Goal: Navigation & Orientation: Find specific page/section

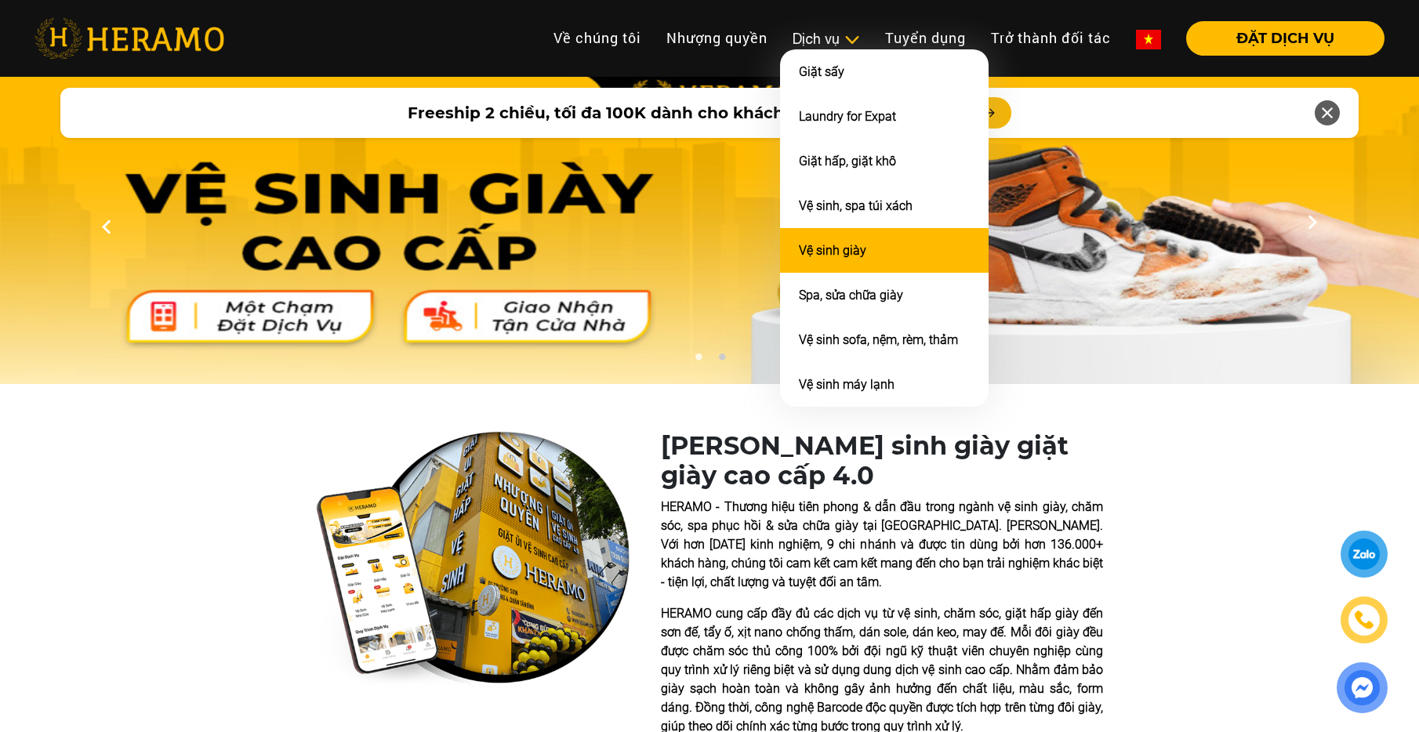
click at [823, 243] on link "Vệ sinh giày" at bounding box center [832, 250] width 67 height 15
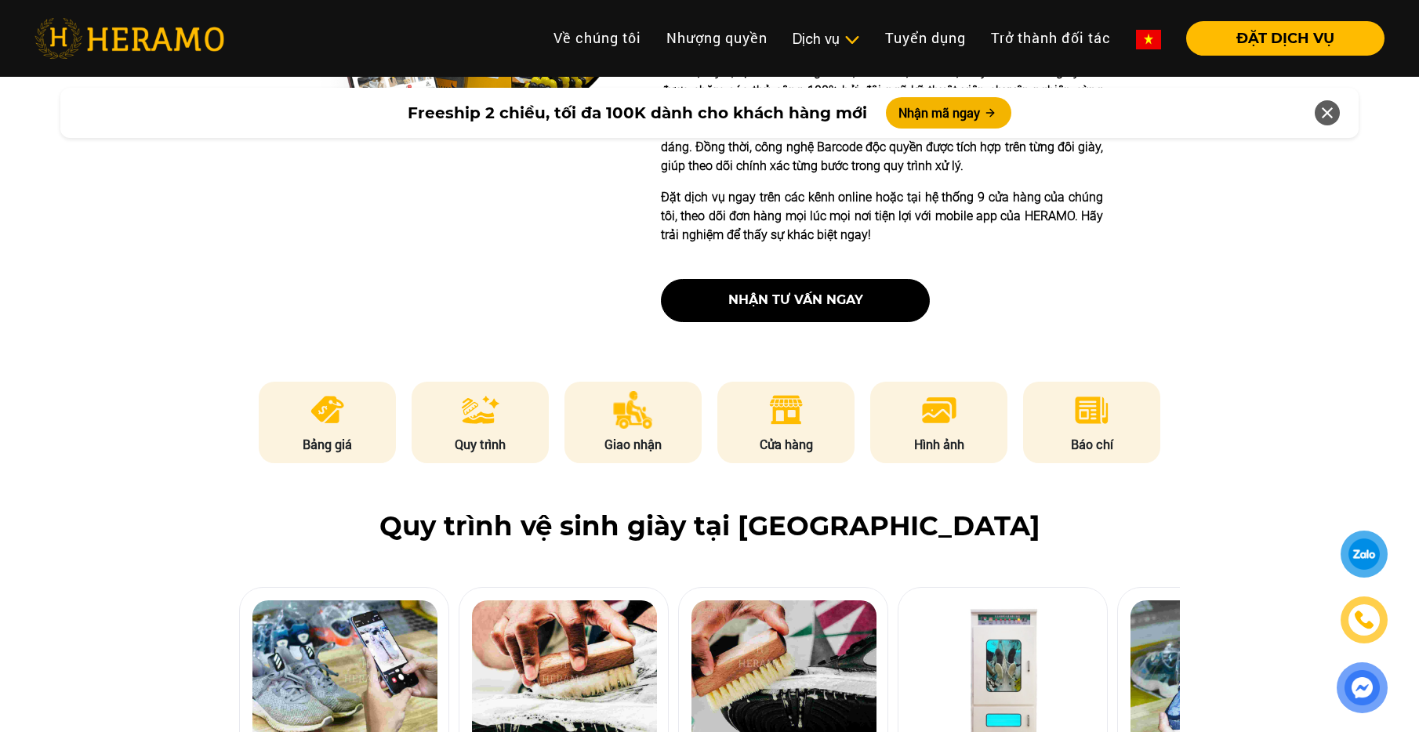
scroll to position [581, 0]
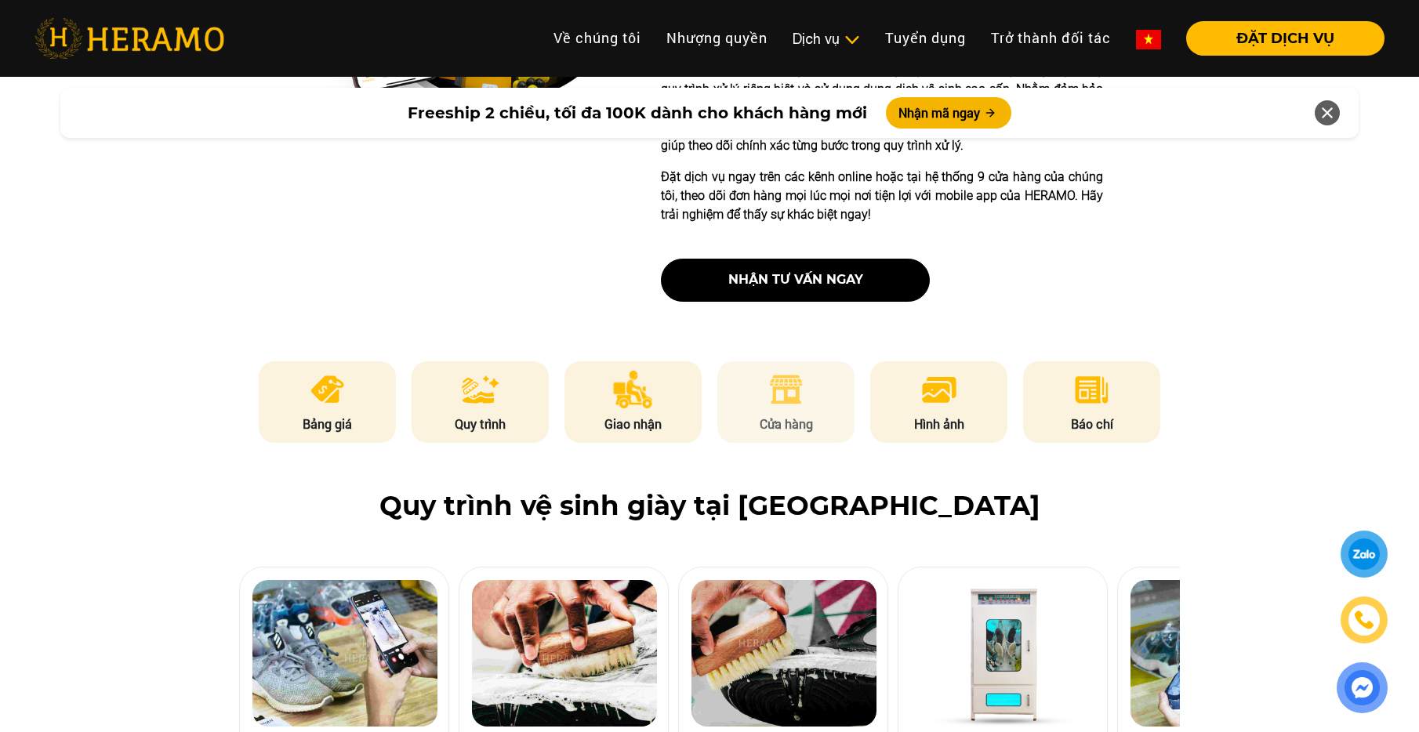
click at [805, 407] on li "Cửa hàng" at bounding box center [787, 403] width 138 height 82
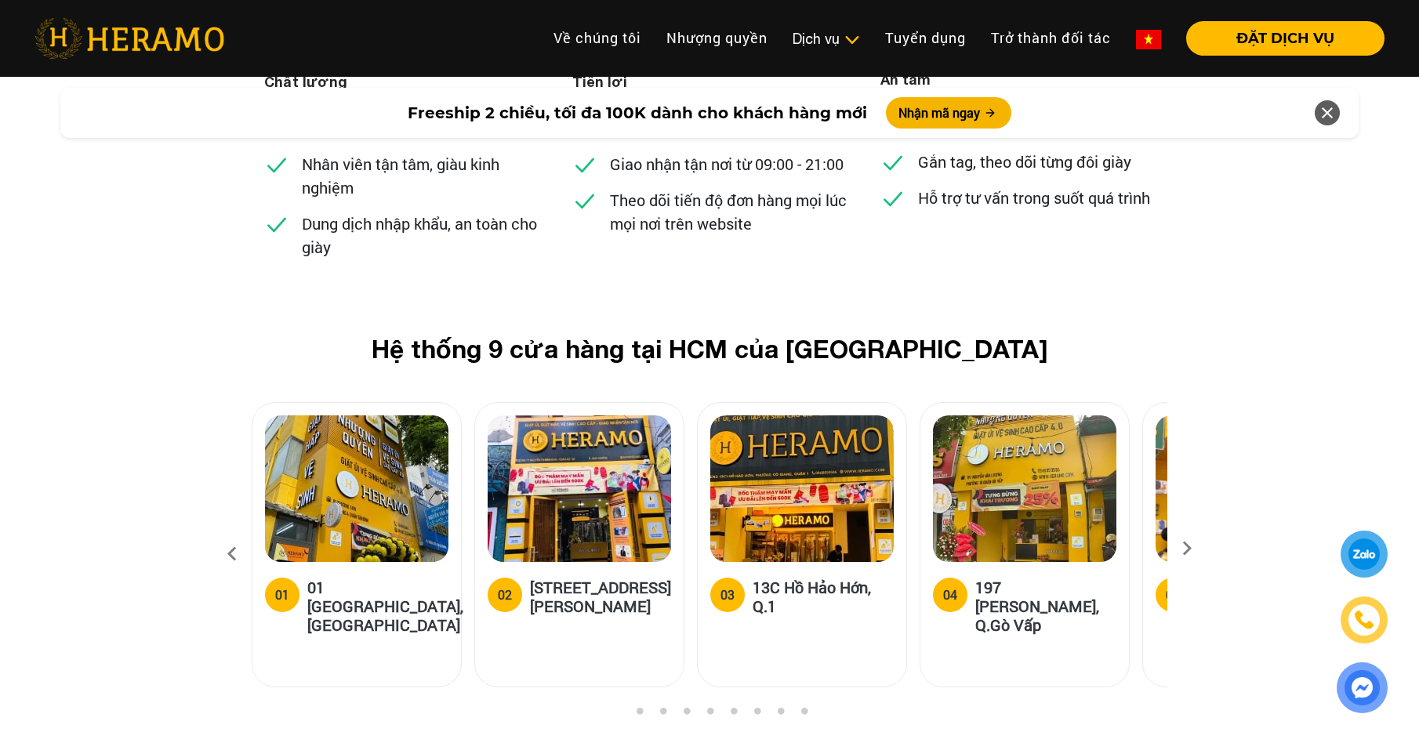
scroll to position [6043, 0]
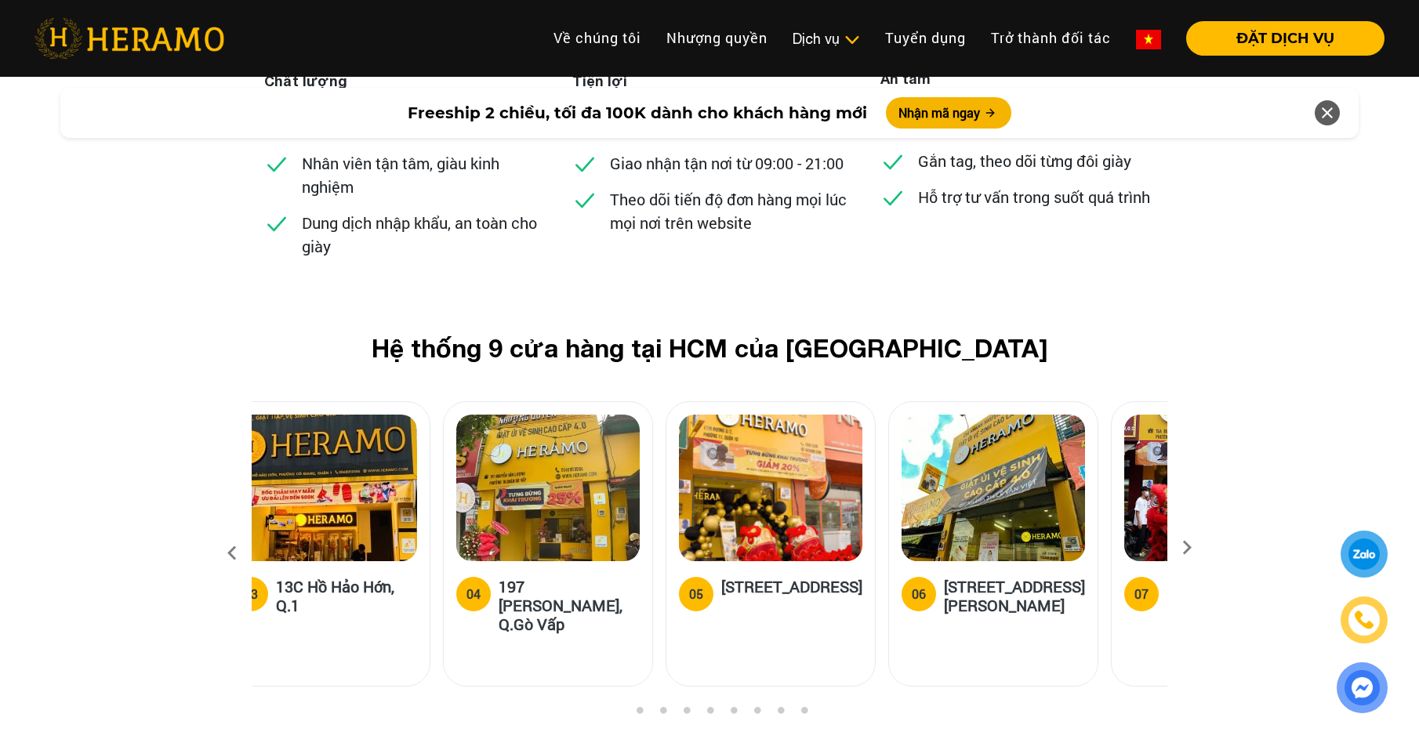
drag, startPoint x: 1030, startPoint y: 488, endPoint x: 528, endPoint y: 482, distance: 501.9
click at [528, 577] on div "04 197 [PERSON_NAME], Q.Gò Vấp" at bounding box center [548, 610] width 184 height 66
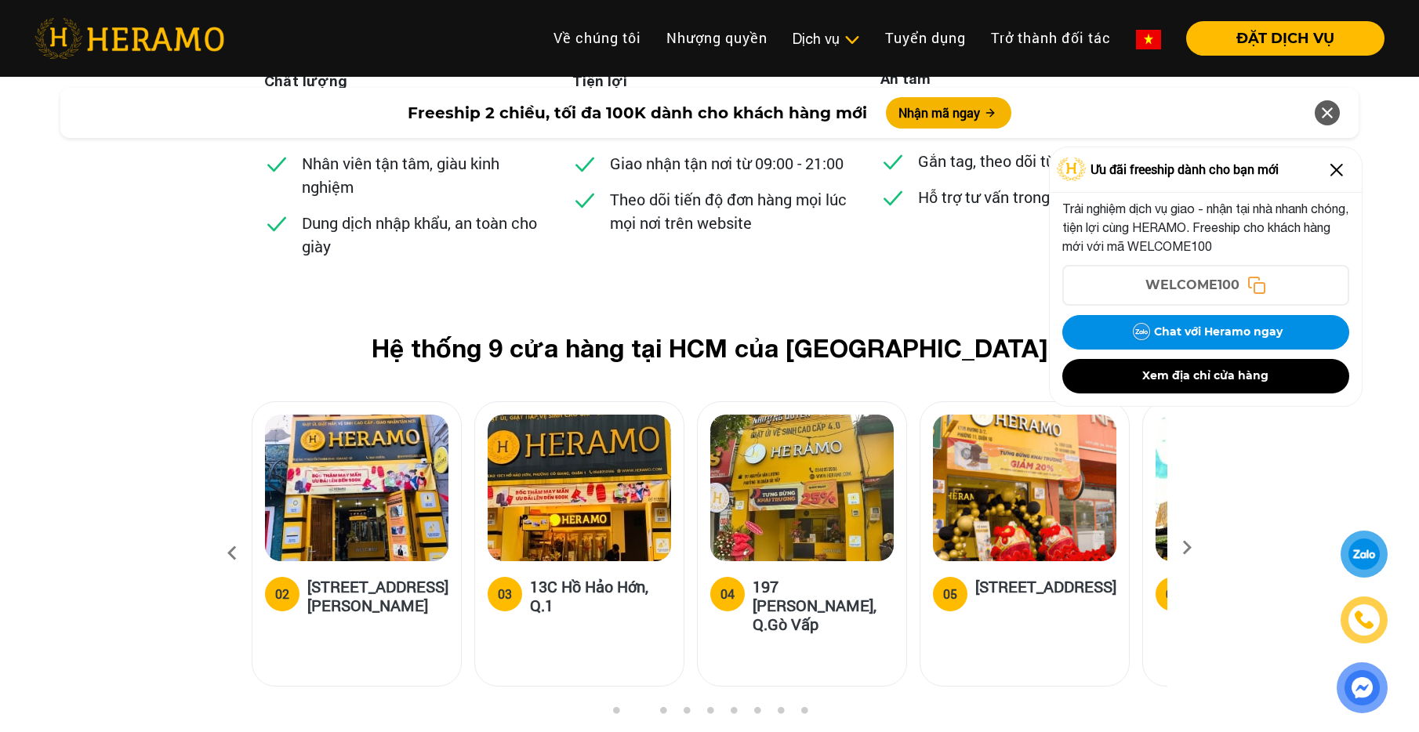
click at [1338, 166] on img at bounding box center [1337, 170] width 25 height 25
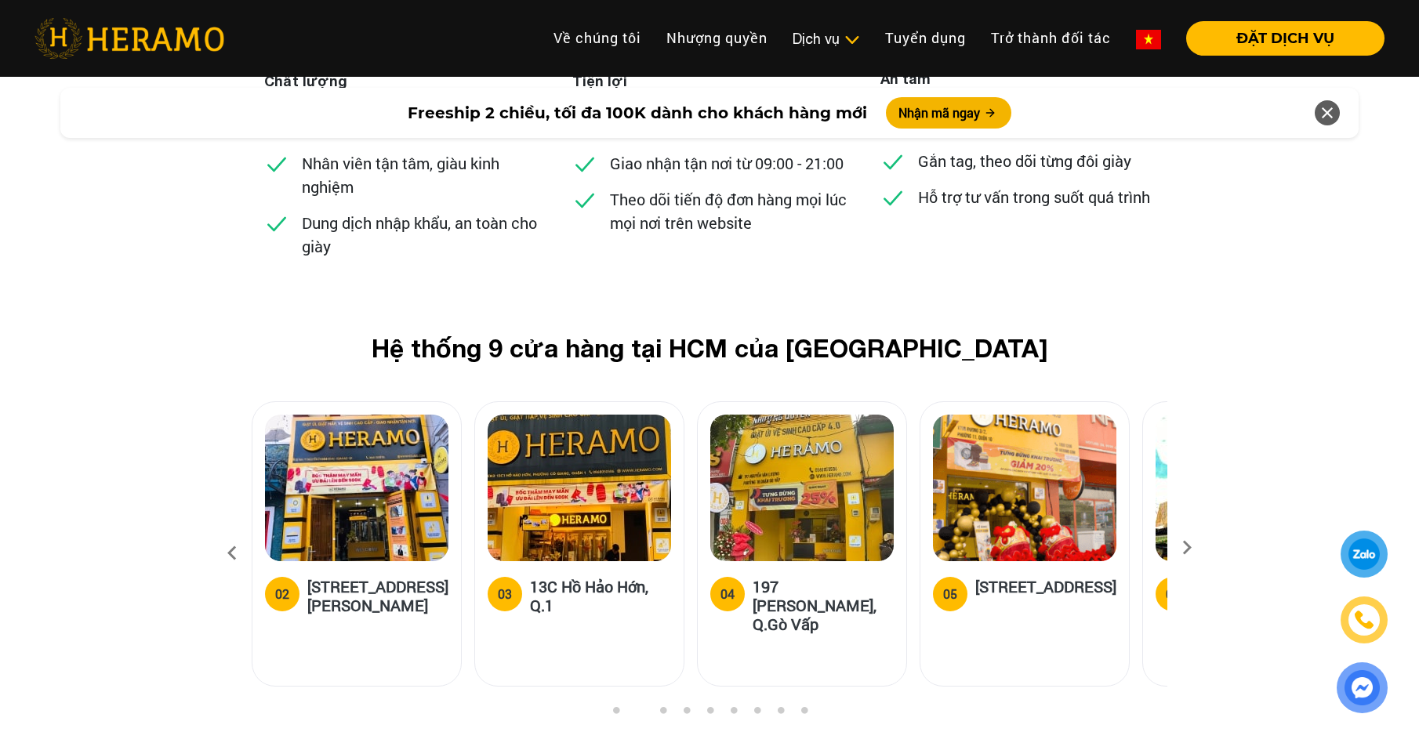
click at [1186, 548] on icon at bounding box center [1187, 553] width 28 height 10
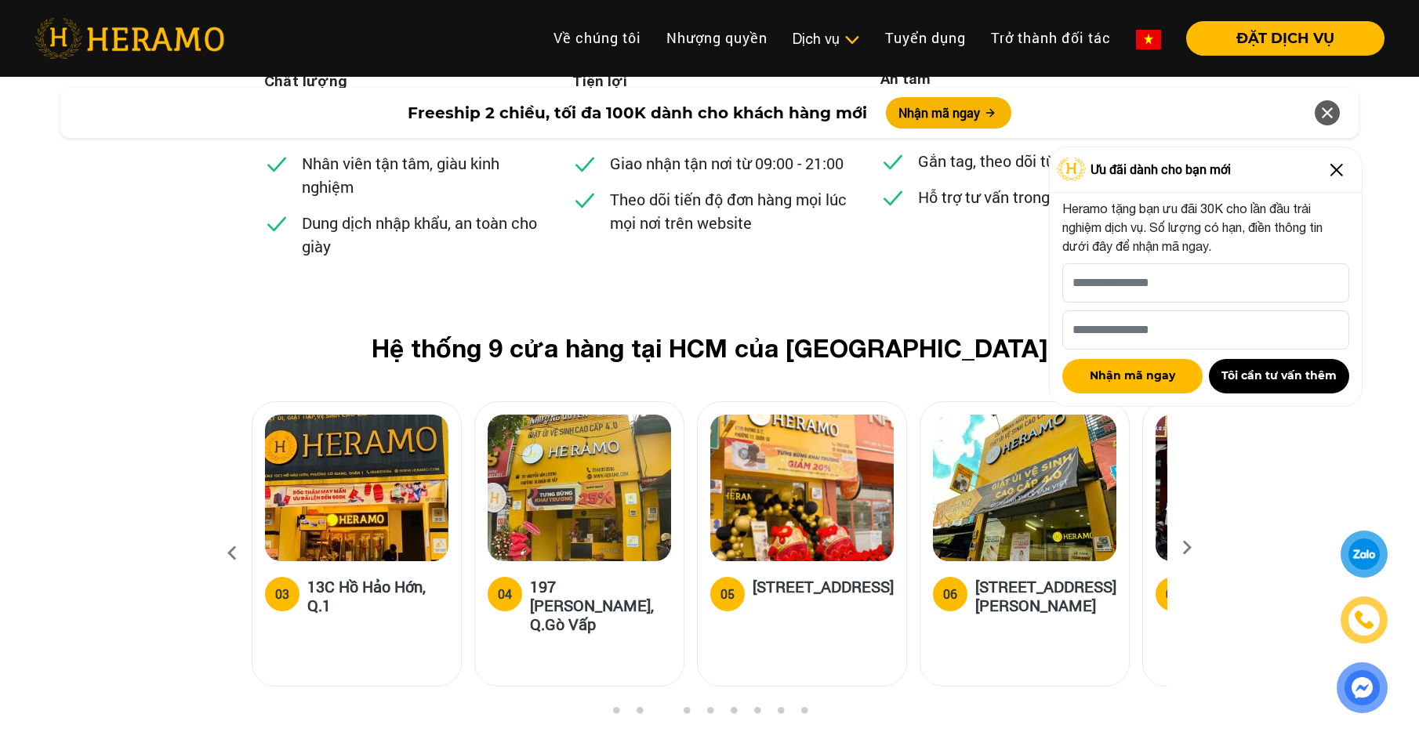
click at [1186, 548] on icon at bounding box center [1187, 553] width 28 height 10
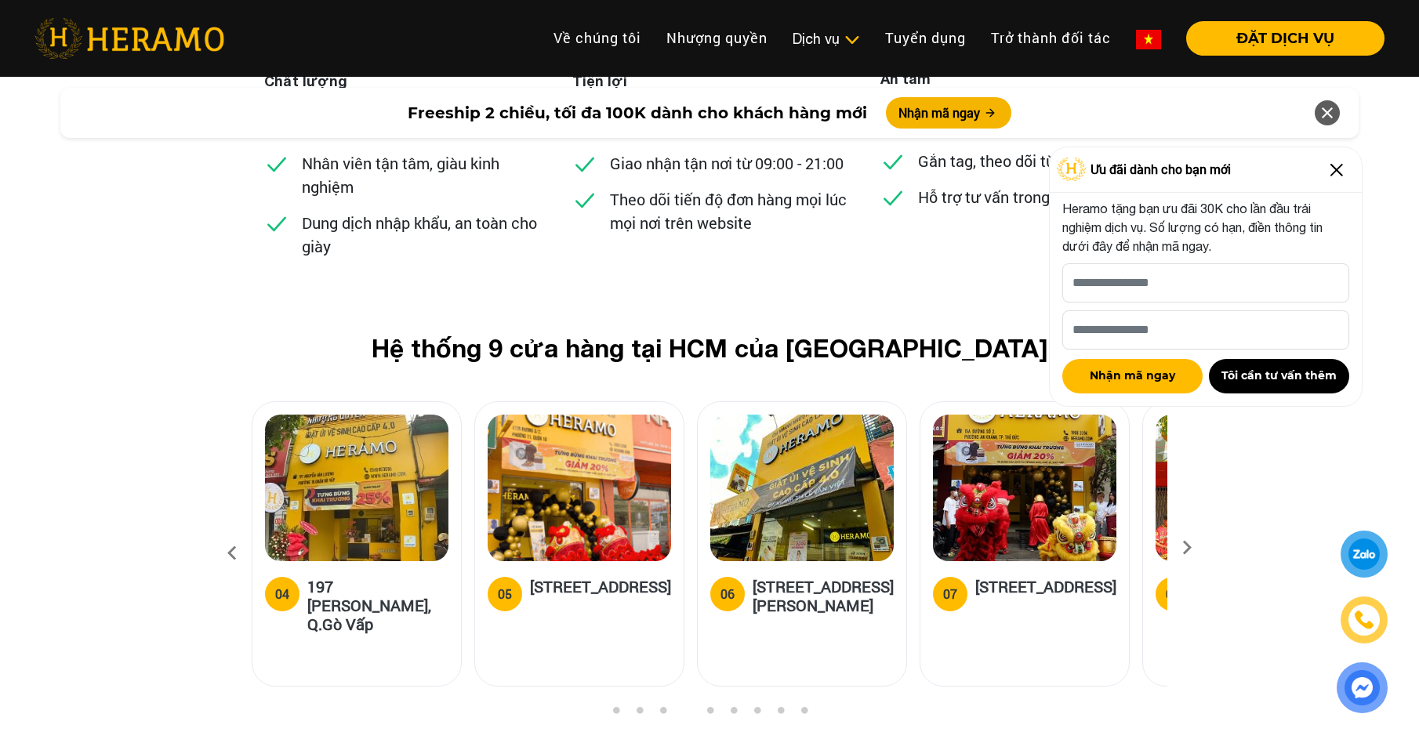
click at [1341, 173] on img at bounding box center [1337, 170] width 25 height 25
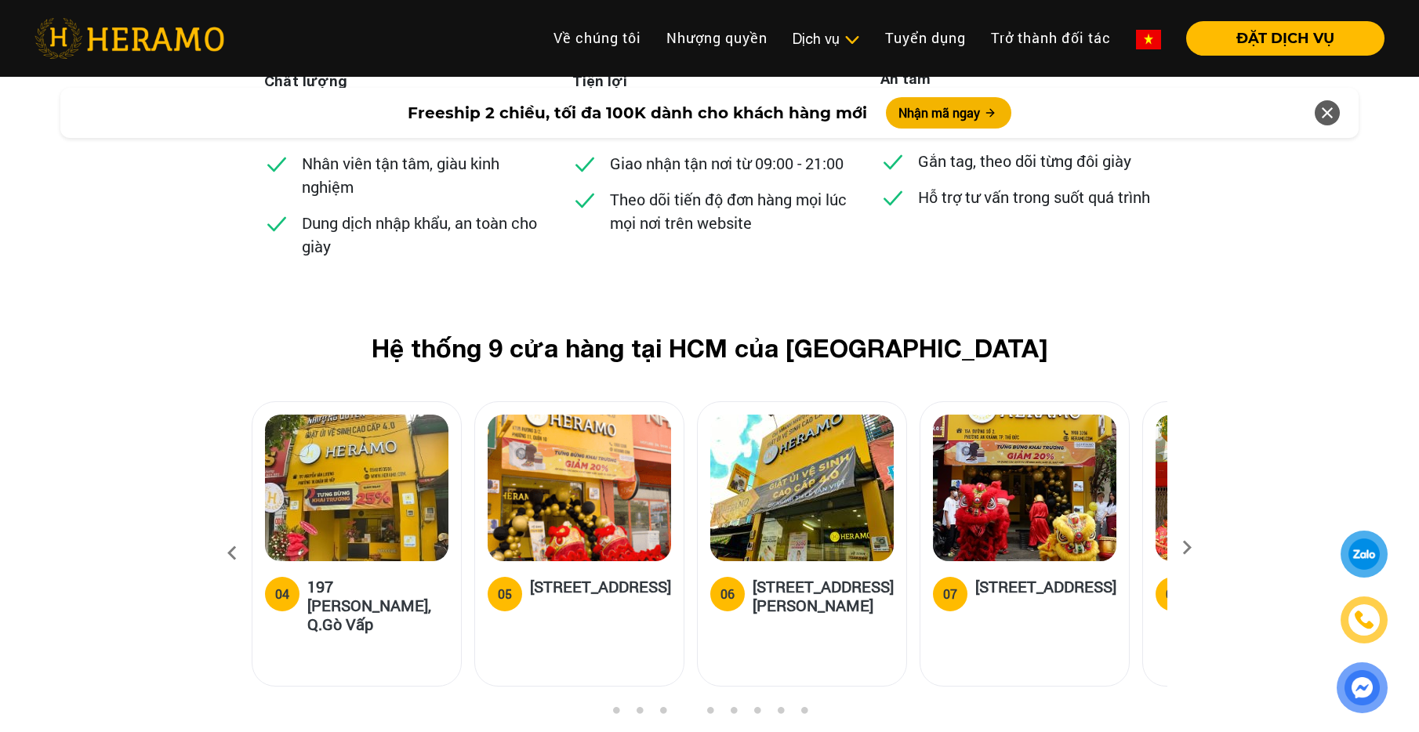
click at [1185, 548] on icon at bounding box center [1187, 553] width 28 height 10
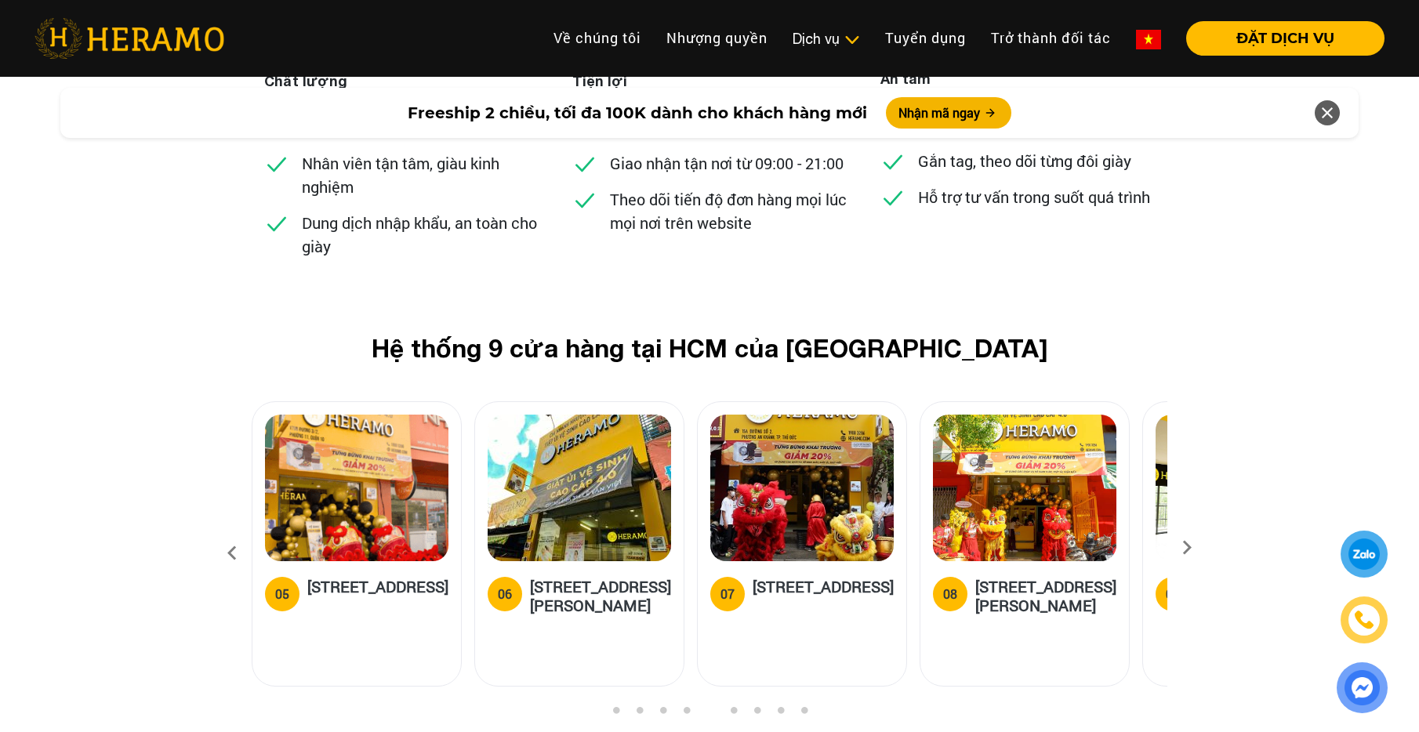
click at [1188, 548] on icon at bounding box center [1187, 553] width 28 height 10
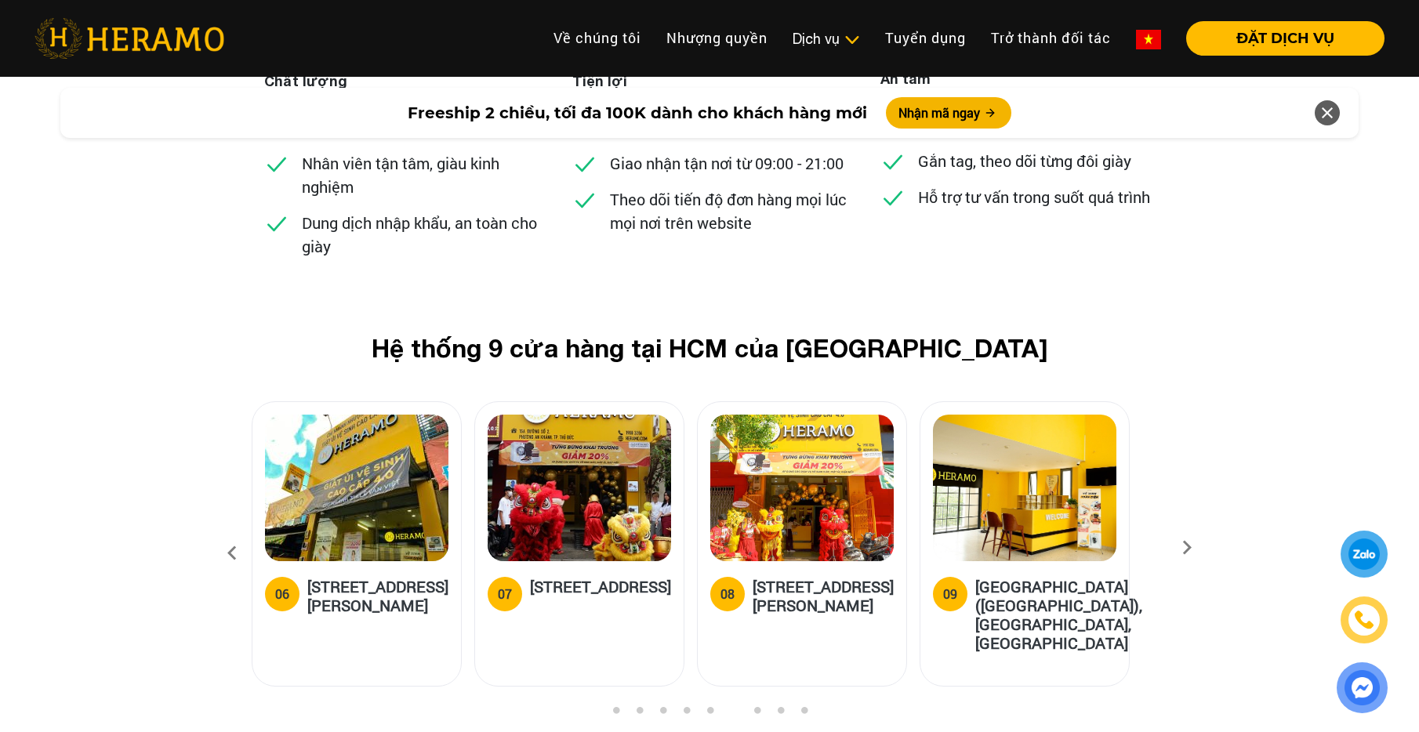
click at [1179, 548] on icon at bounding box center [1187, 553] width 28 height 10
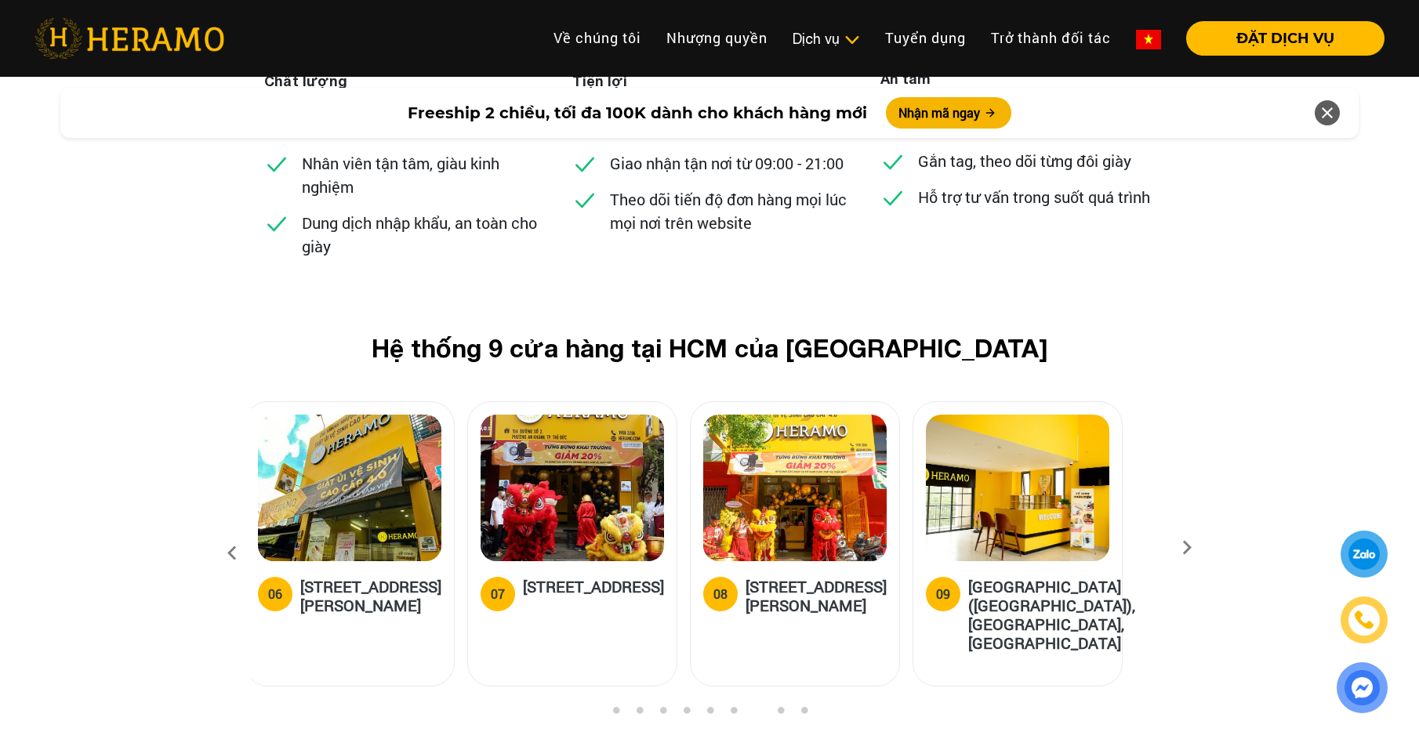
drag, startPoint x: 478, startPoint y: 438, endPoint x: 1430, endPoint y: 474, distance: 953.5
click at [1373, 469] on div "Hệ thống 9 cửa hàng tại HCM của HERAMO 01 01 [GEOGRAPHIC_DATA], Q.[GEOGRAPHIC_D…" at bounding box center [709, 519] width 1419 height 372
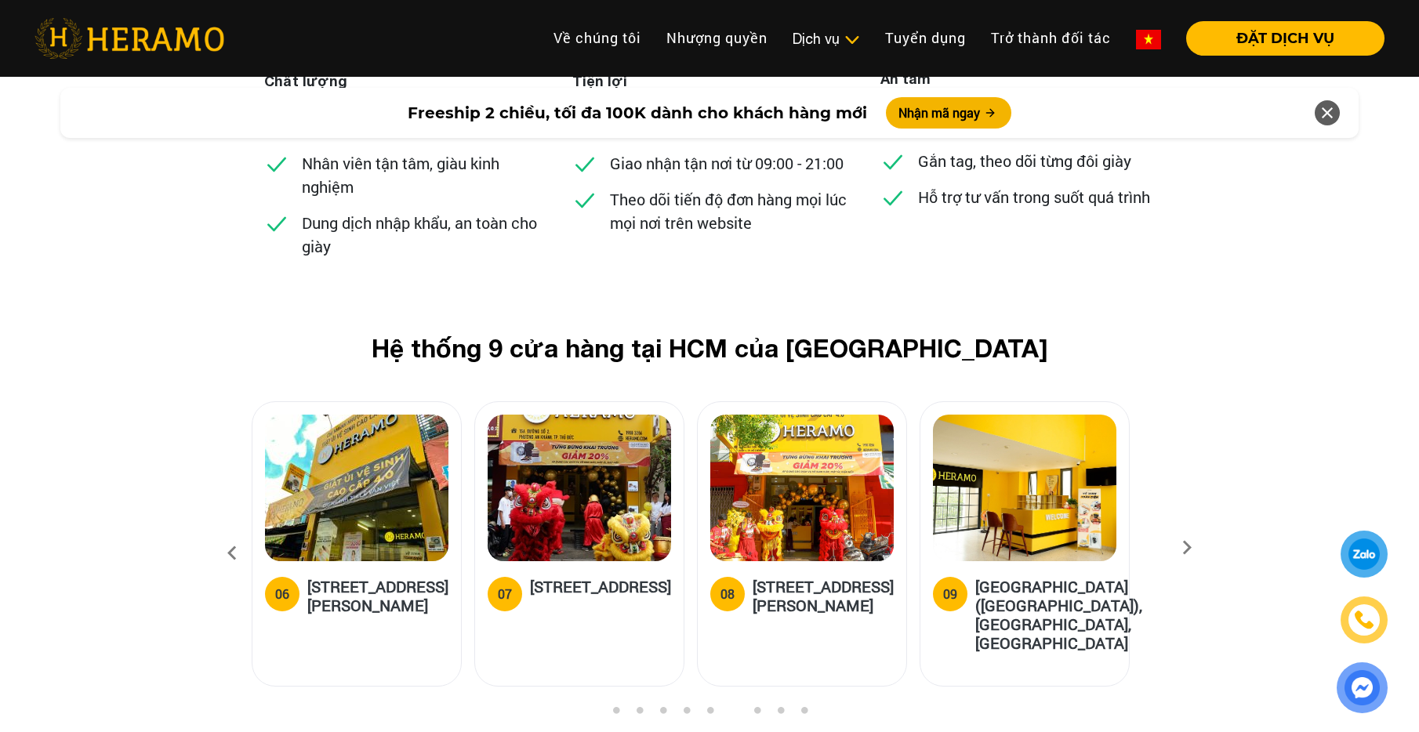
click at [231, 533] on icon at bounding box center [232, 554] width 28 height 42
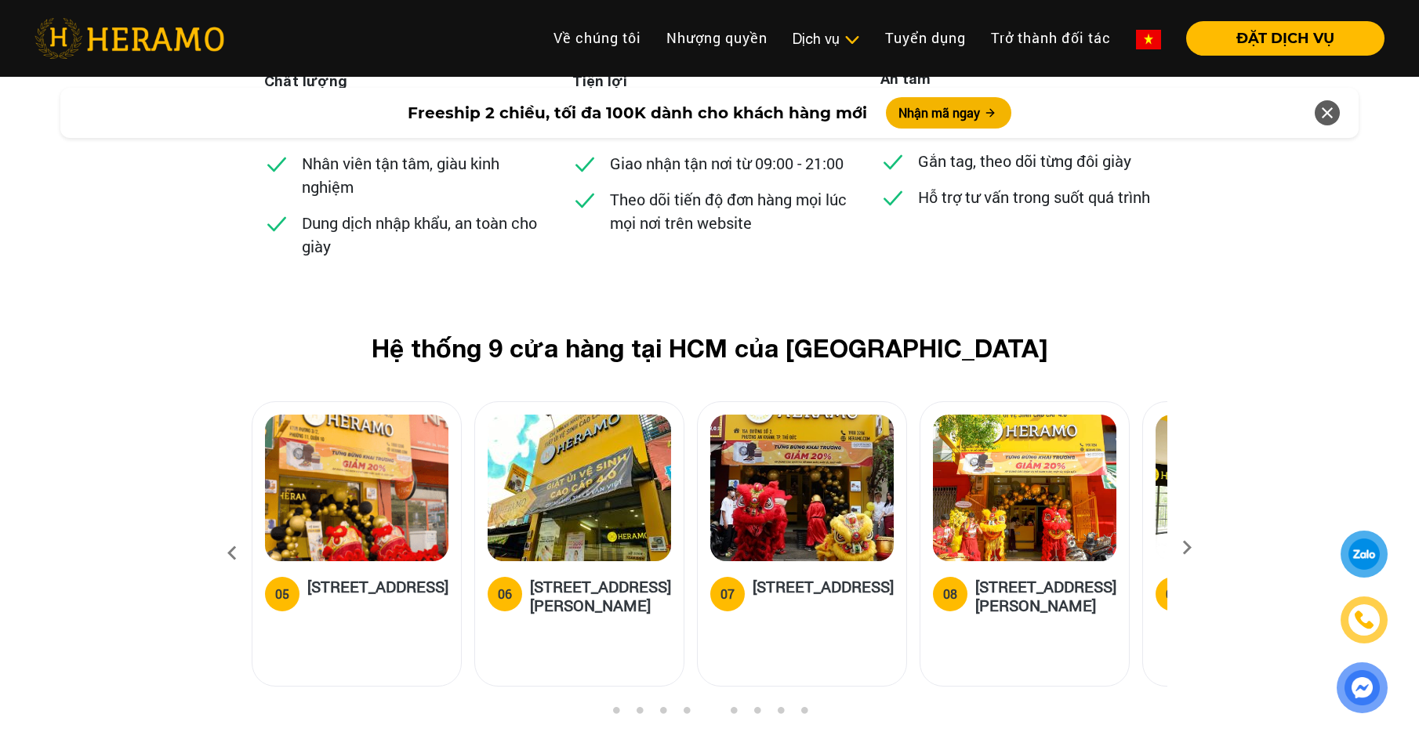
click at [231, 533] on icon at bounding box center [232, 554] width 28 height 42
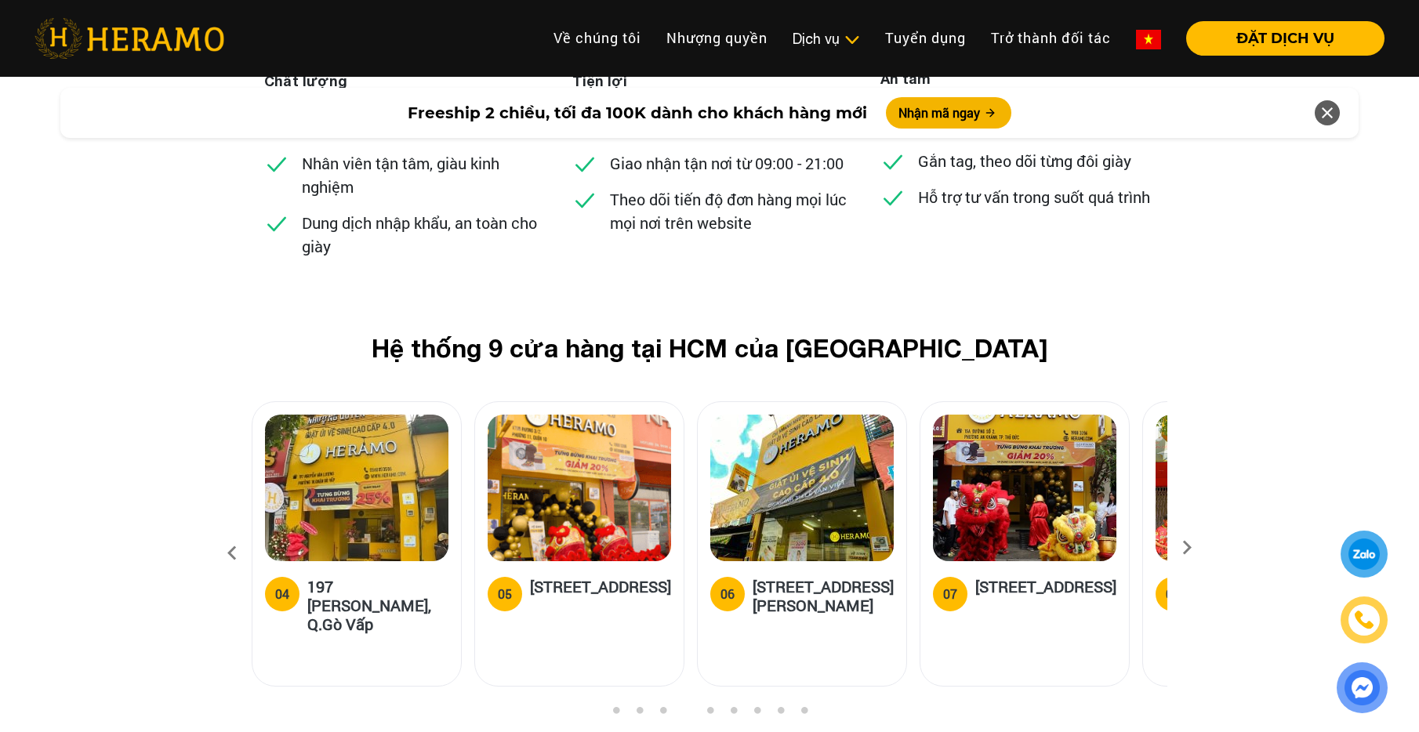
click at [231, 533] on icon at bounding box center [232, 554] width 28 height 42
click at [616, 707] on button "1" at bounding box center [616, 715] width 16 height 16
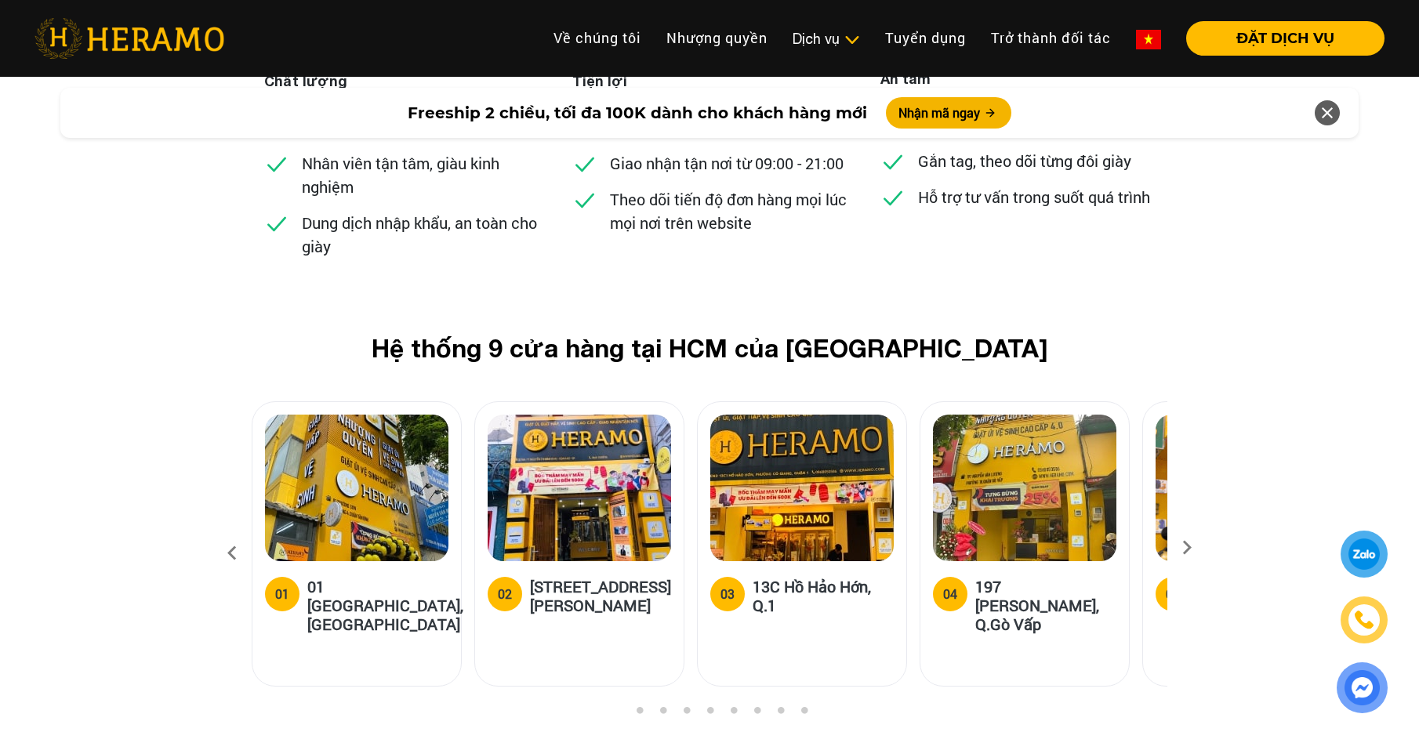
click at [602, 577] on h5 "[STREET_ADDRESS][PERSON_NAME]" at bounding box center [600, 596] width 141 height 38
